Goal: Task Accomplishment & Management: Use online tool/utility

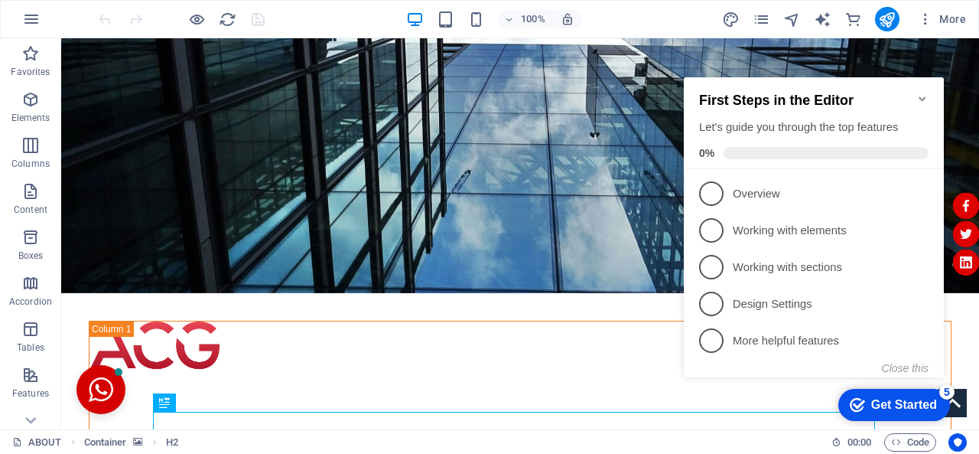
click at [924, 96] on icon "Minimize checklist" at bounding box center [922, 98] width 7 height 5
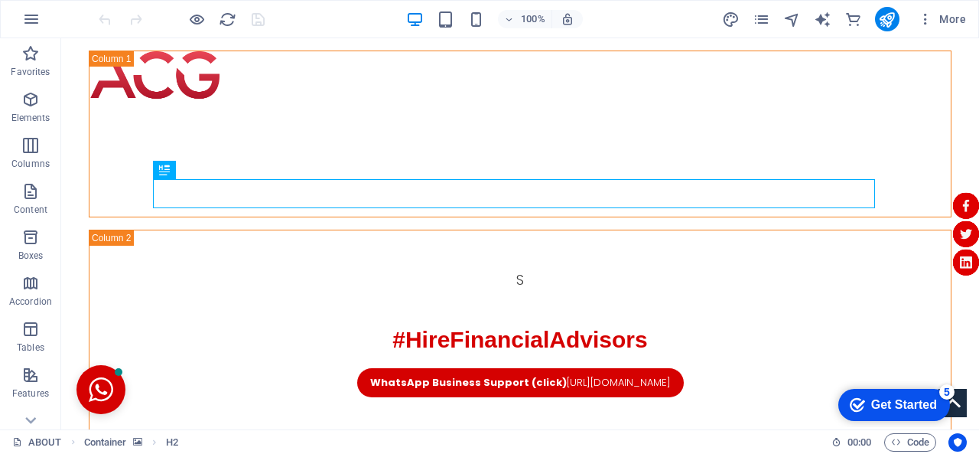
scroll to position [276, 0]
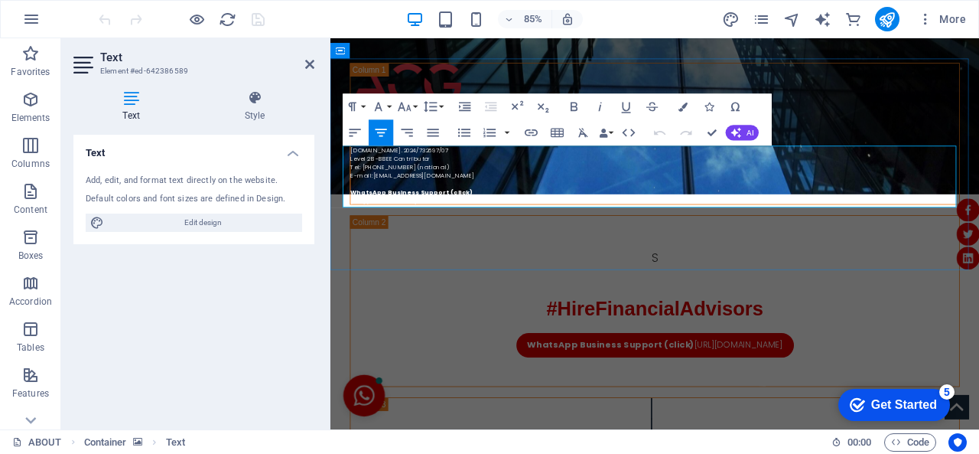
scroll to position [304, 0]
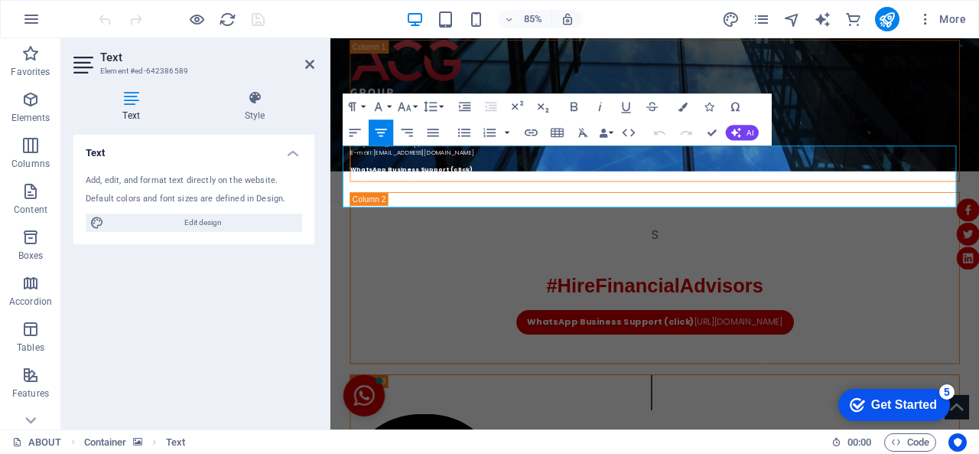
drag, startPoint x: 773, startPoint y: 229, endPoint x: 330, endPoint y: 161, distance: 448.8
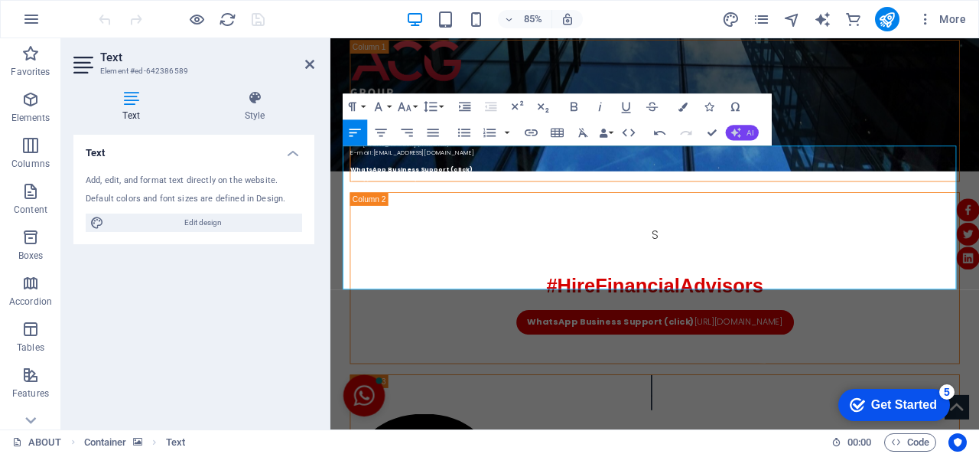
click at [741, 131] on icon "button" at bounding box center [736, 133] width 11 height 11
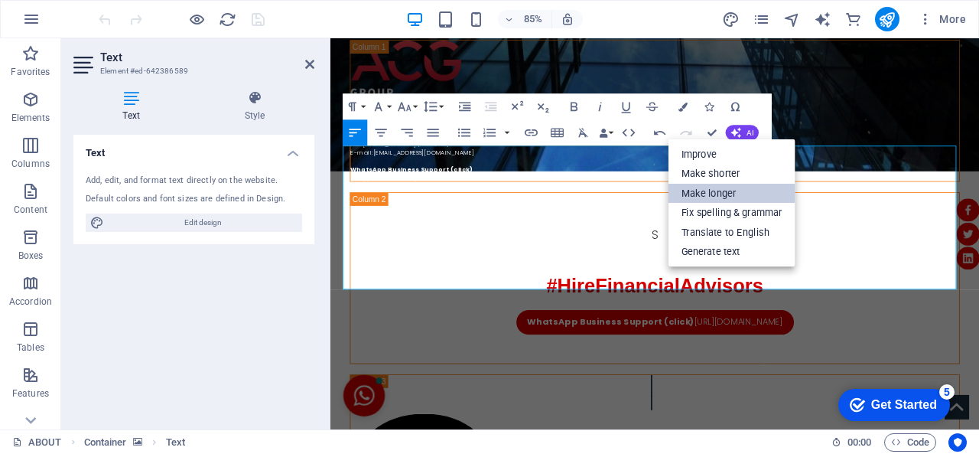
click at [711, 192] on link "Make longer" at bounding box center [732, 193] width 127 height 20
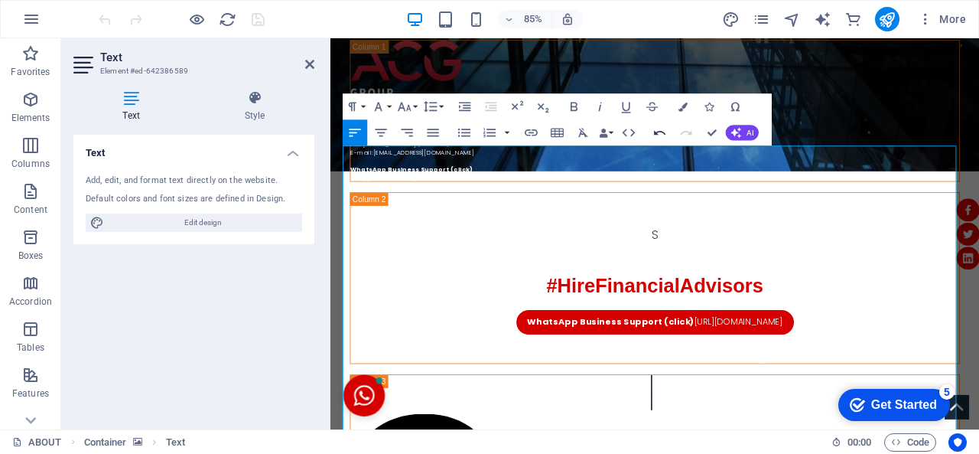
click at [663, 129] on icon "button" at bounding box center [660, 132] width 15 height 15
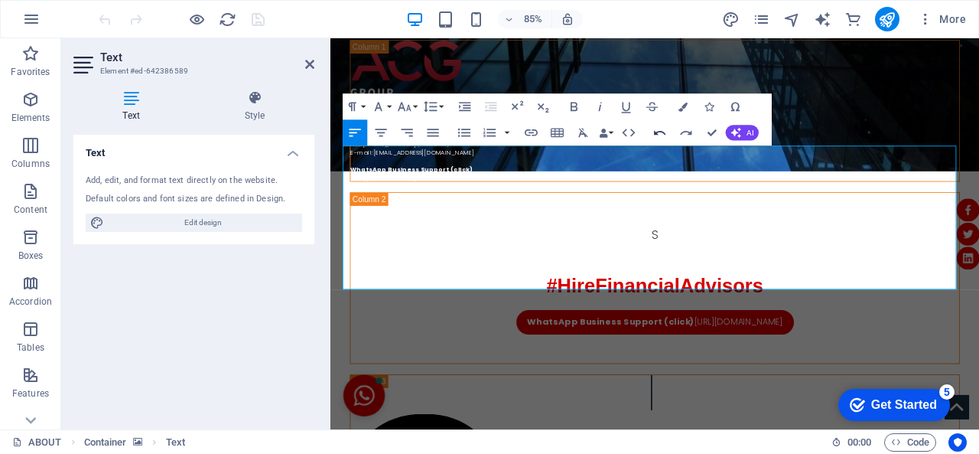
click at [663, 129] on icon "button" at bounding box center [660, 132] width 15 height 15
